Goal: Information Seeking & Learning: Learn about a topic

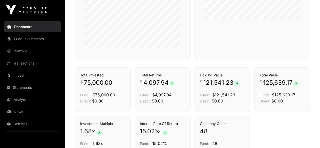
scroll to position [358, 0]
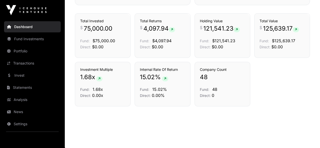
click at [29, 38] on link "Fund Investments" at bounding box center [32, 38] width 57 height 11
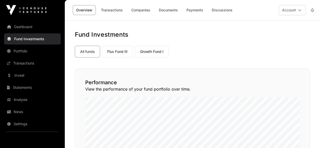
click at [32, 47] on link "Portfolio" at bounding box center [32, 51] width 57 height 11
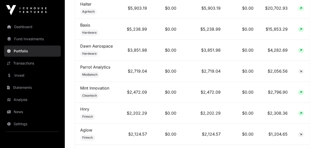
scroll to position [278, 0]
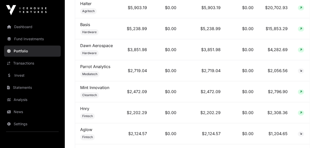
click at [36, 59] on link "Transactions" at bounding box center [32, 63] width 57 height 11
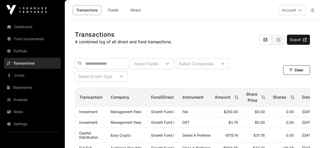
click at [22, 74] on link "Invest" at bounding box center [32, 75] width 57 height 11
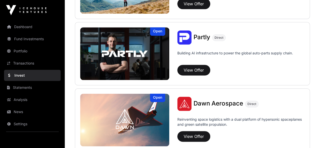
scroll to position [304, 0]
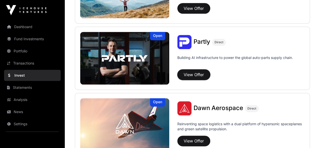
click at [199, 75] on button "View Offer" at bounding box center [193, 74] width 33 height 11
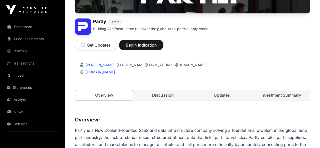
scroll to position [76, 0]
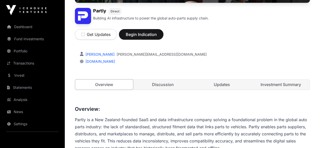
click at [160, 90] on link "Discussion" at bounding box center [163, 84] width 58 height 10
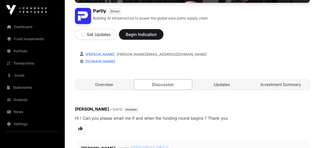
scroll to position [101, 0]
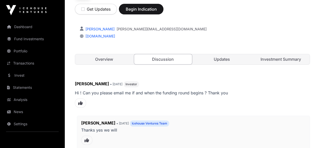
click at [276, 64] on link "Investment Summary" at bounding box center [281, 59] width 58 height 10
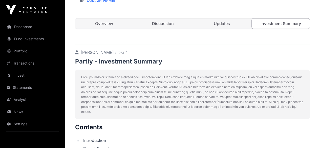
scroll to position [76, 0]
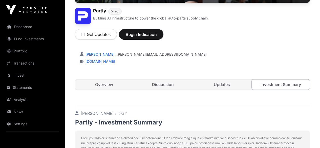
click at [216, 90] on link "Updates" at bounding box center [222, 84] width 58 height 10
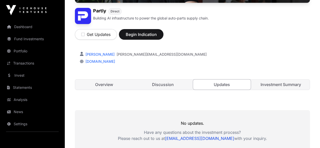
click at [26, 37] on link "Fund Investments" at bounding box center [32, 38] width 57 height 11
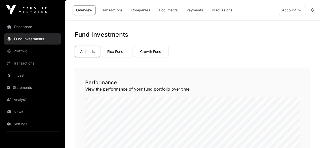
click at [27, 49] on link "Portfolio" at bounding box center [32, 51] width 57 height 11
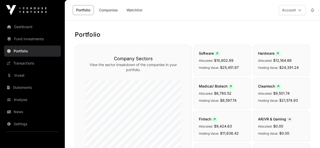
click at [26, 63] on link "Transactions" at bounding box center [32, 63] width 57 height 11
click at [21, 74] on link "Invest" at bounding box center [32, 75] width 57 height 11
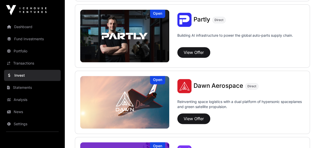
scroll to position [318, 0]
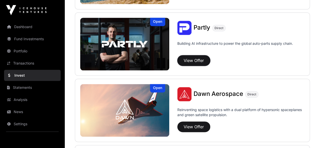
click at [200, 58] on button "View Offer" at bounding box center [193, 60] width 33 height 11
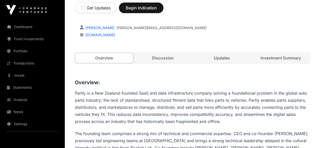
scroll to position [127, 0]
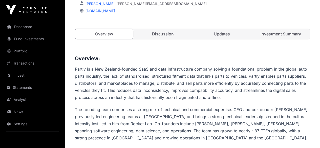
click at [266, 39] on link "Investment Summary" at bounding box center [281, 34] width 58 height 10
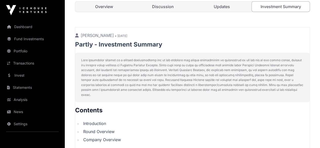
scroll to position [152, 0]
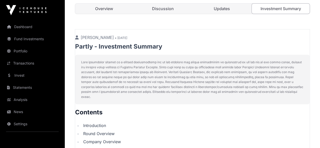
click at [227, 14] on link "Updates" at bounding box center [222, 9] width 58 height 10
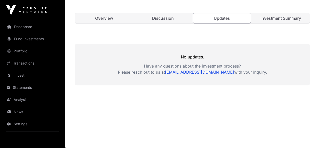
click at [160, 23] on link "Discussion" at bounding box center [163, 18] width 58 height 10
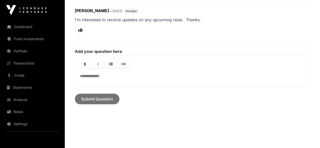
scroll to position [177, 0]
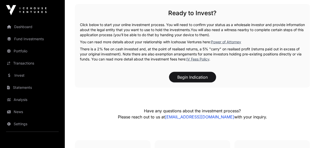
scroll to position [706, 0]
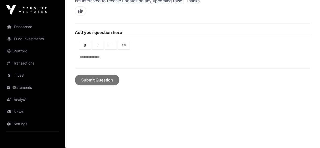
scroll to position [177, 0]
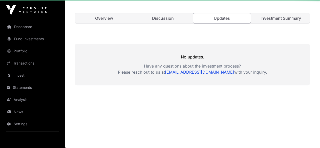
scroll to position [173, 0]
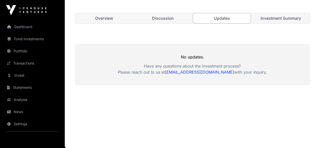
click at [281, 19] on link "Investment Summary" at bounding box center [281, 18] width 58 height 10
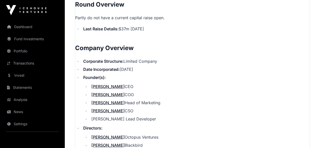
scroll to position [527, 0]
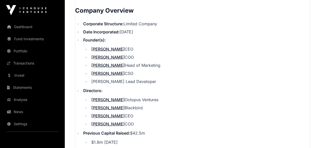
click at [105, 68] on link "[PERSON_NAME]" at bounding box center [107, 65] width 33 height 5
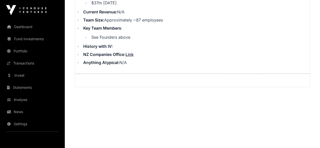
scroll to position [710, 0]
